Goal: Task Accomplishment & Management: Manage account settings

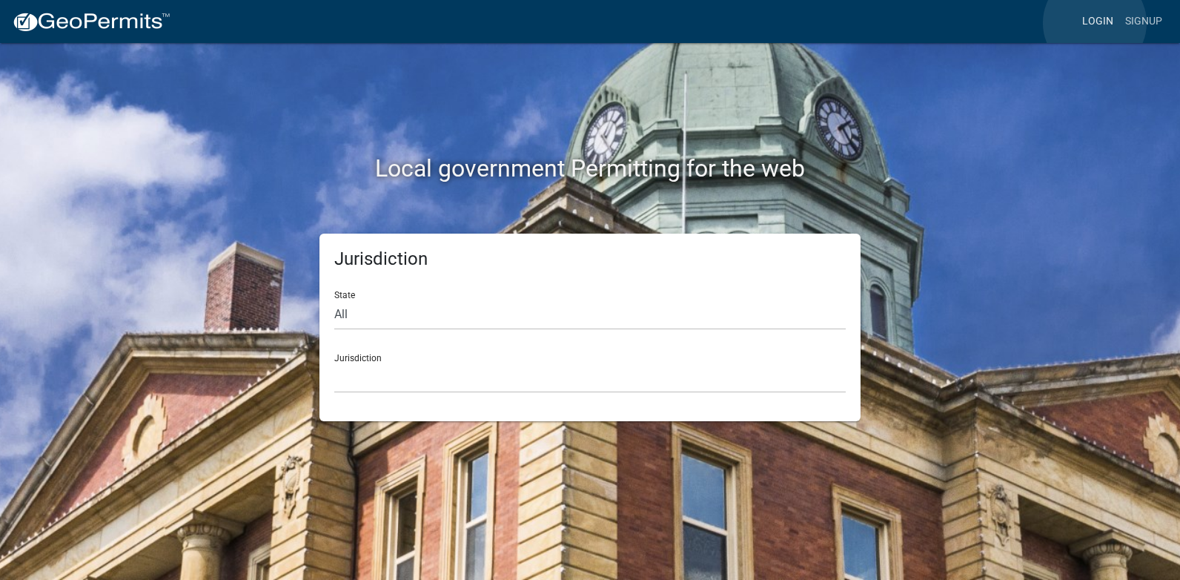
click at [1095, 23] on link "Login" at bounding box center [1098, 21] width 43 height 28
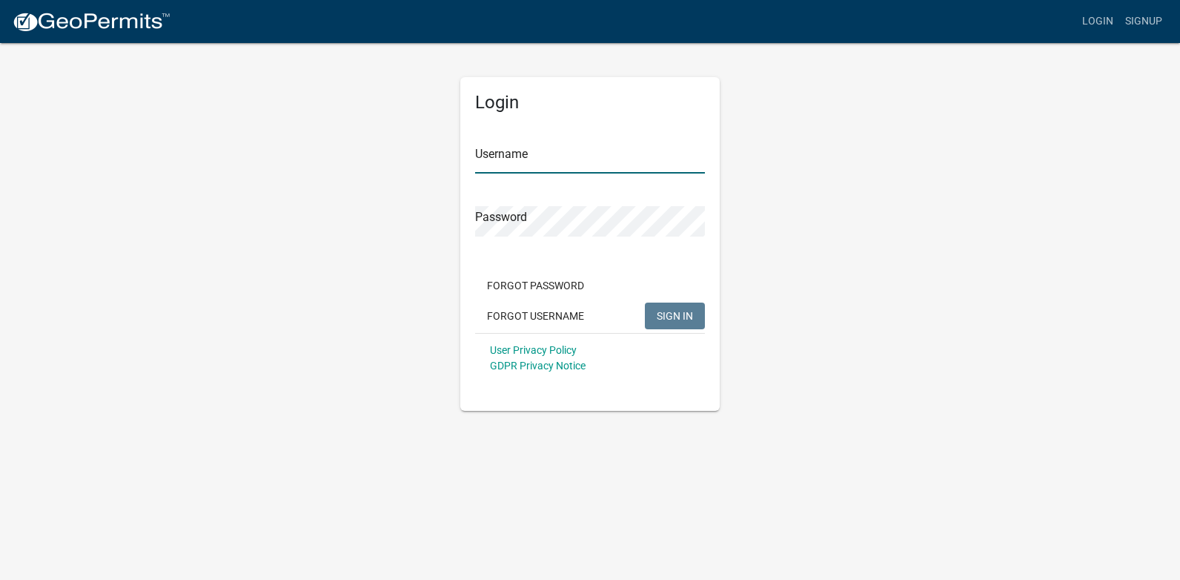
type input "[PERSON_NAME][EMAIL_ADDRESS][PERSON_NAME][DOMAIN_NAME]"
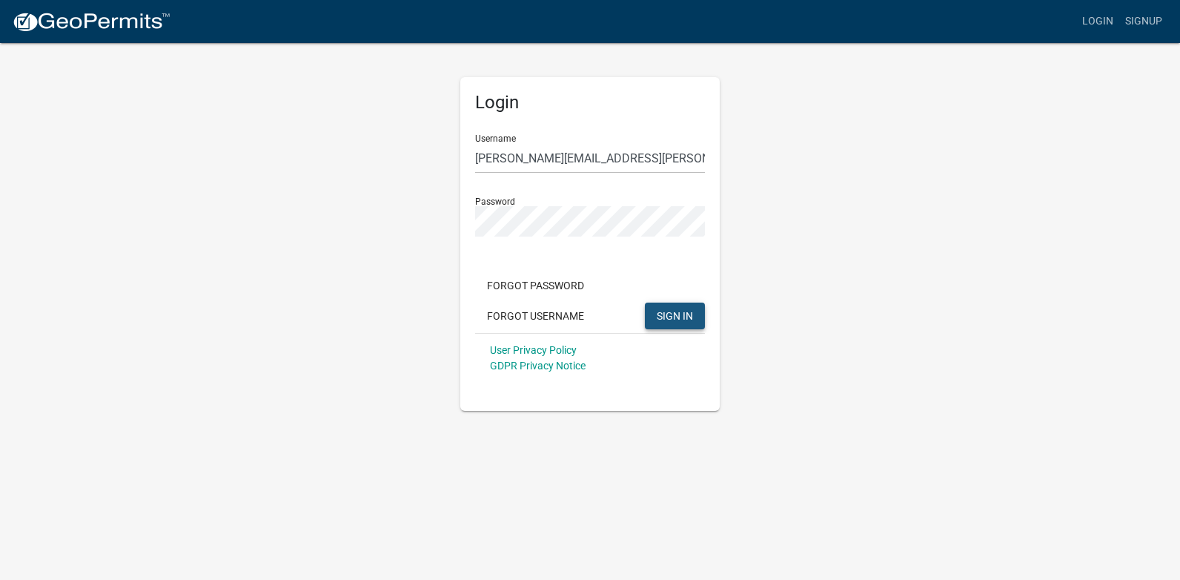
click at [687, 324] on button "SIGN IN" at bounding box center [675, 315] width 60 height 27
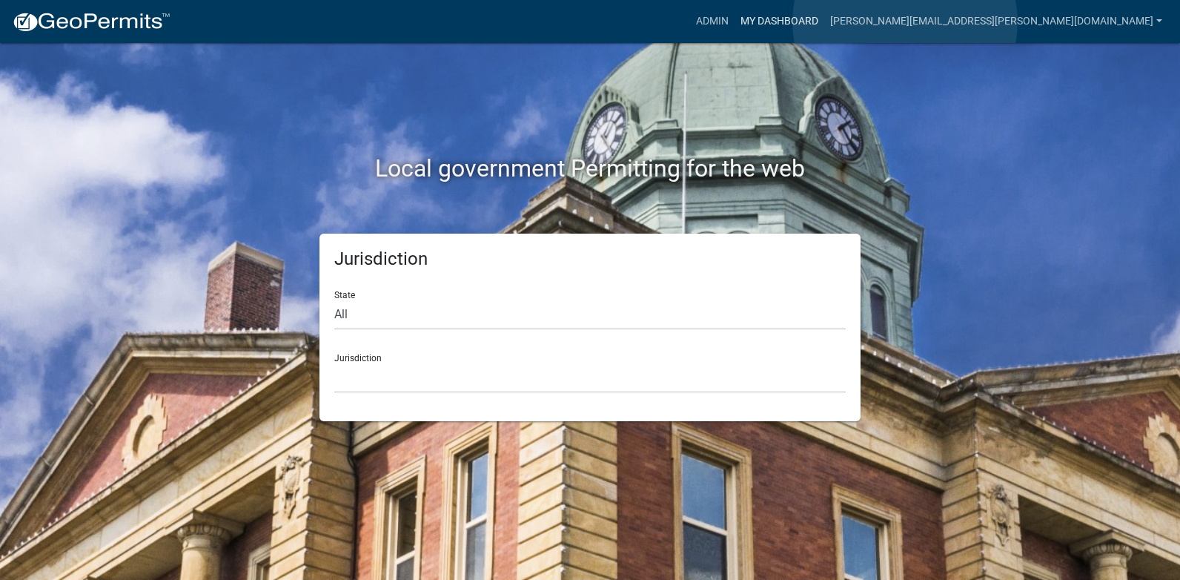
click at [824, 22] on link "My Dashboard" at bounding box center [780, 21] width 90 height 28
